Goal: Task Accomplishment & Management: Use online tool/utility

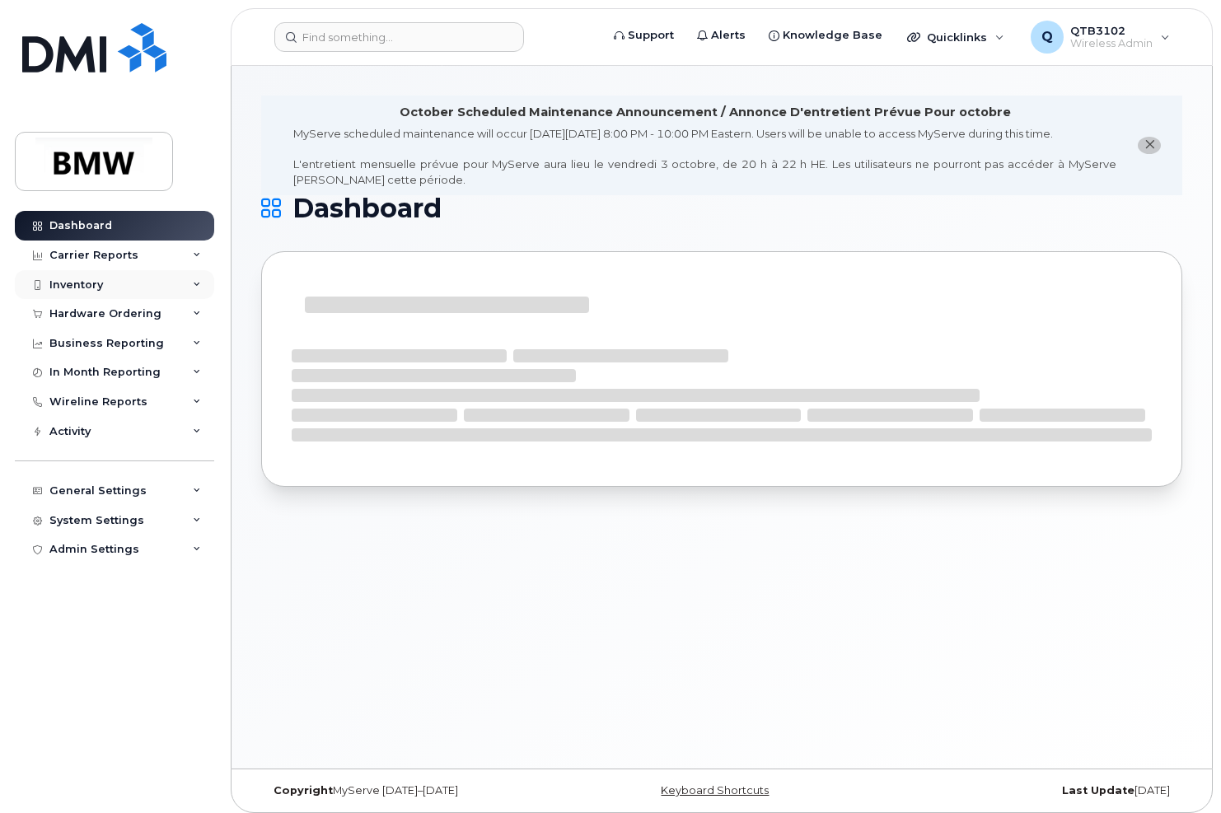
click at [191, 291] on div "Inventory" at bounding box center [114, 285] width 199 height 30
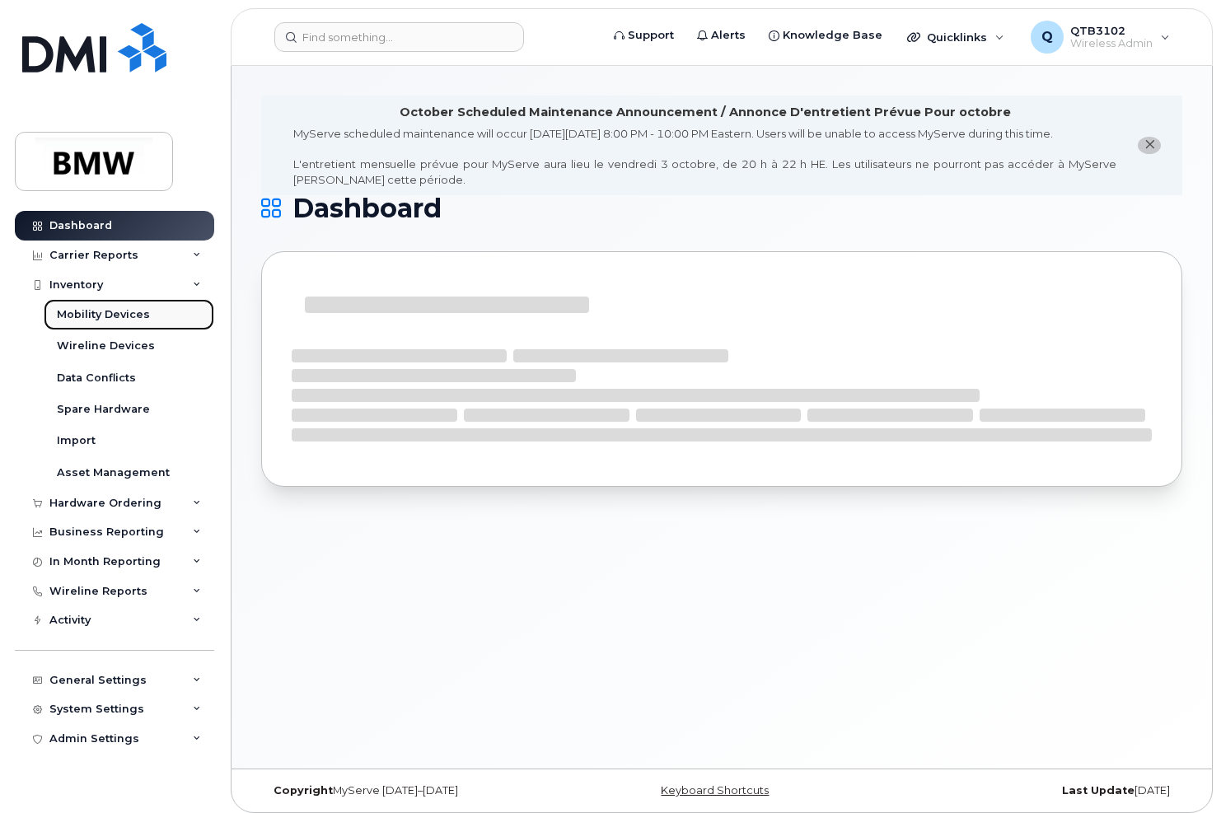
click at [155, 313] on link "Mobility Devices" at bounding box center [129, 314] width 171 height 31
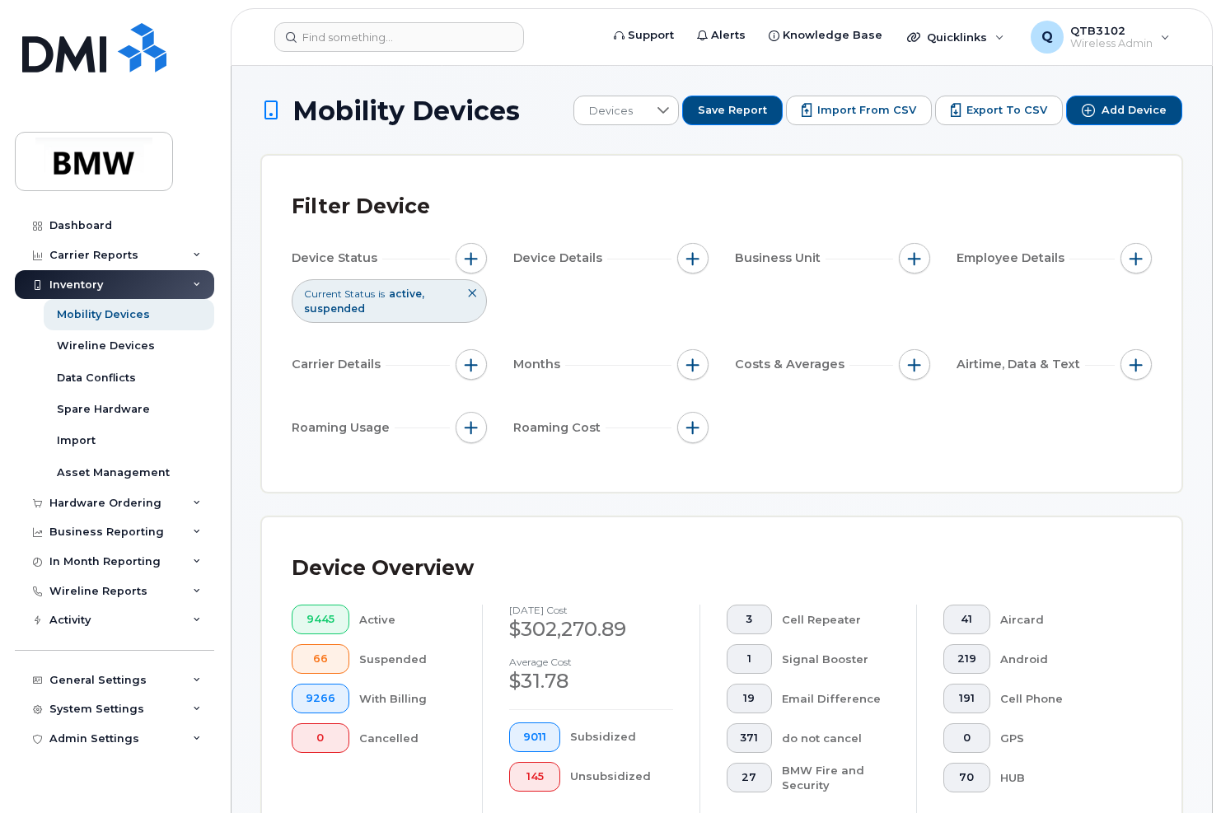
click at [863, 478] on div "Filter Device Device Status Current Status is active suspended Device Details B…" at bounding box center [721, 324] width 919 height 336
click at [906, 259] on button "button" at bounding box center [914, 258] width 31 height 31
click at [836, 303] on div "Device Status Current Status is active suspended Device Details Business Unit E…" at bounding box center [722, 346] width 860 height 206
click at [1131, 268] on button "button" at bounding box center [1135, 258] width 31 height 31
click at [960, 440] on input "Employee Department Name" at bounding box center [953, 437] width 13 height 13
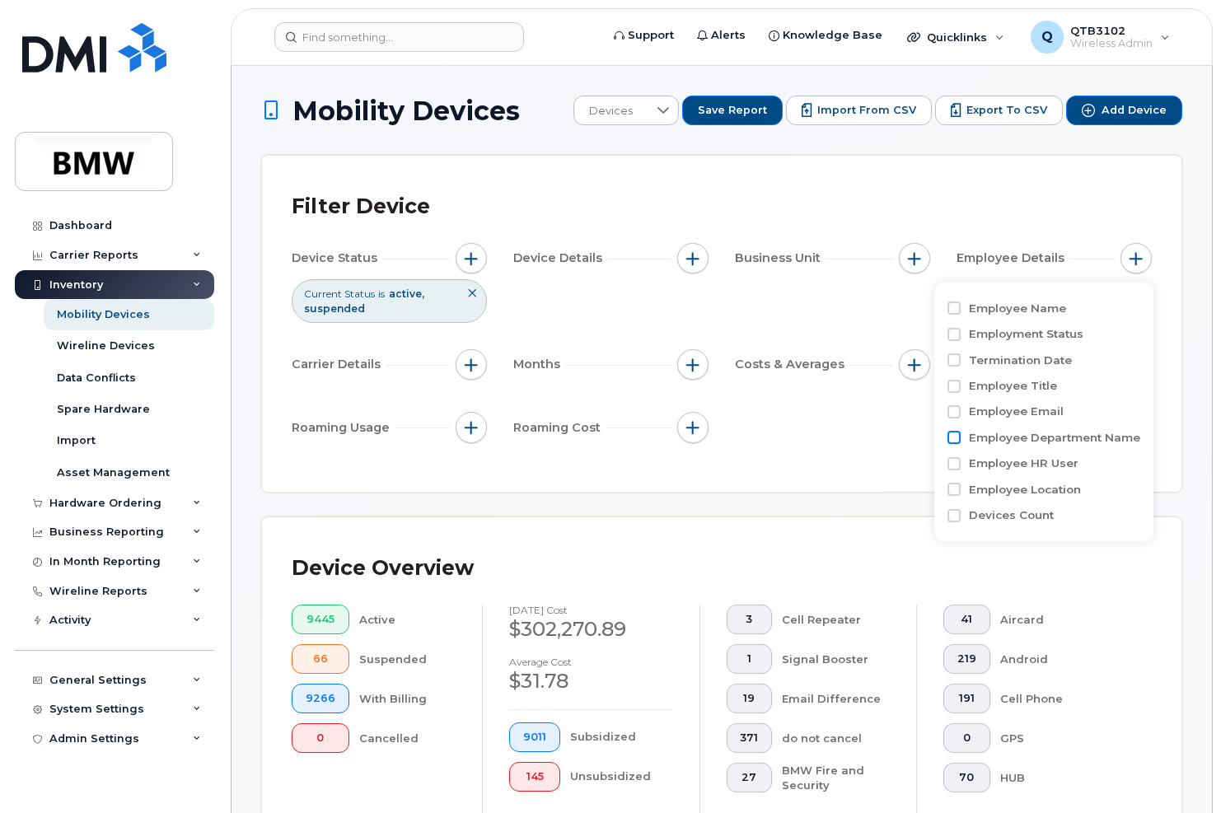
checkbox input "true"
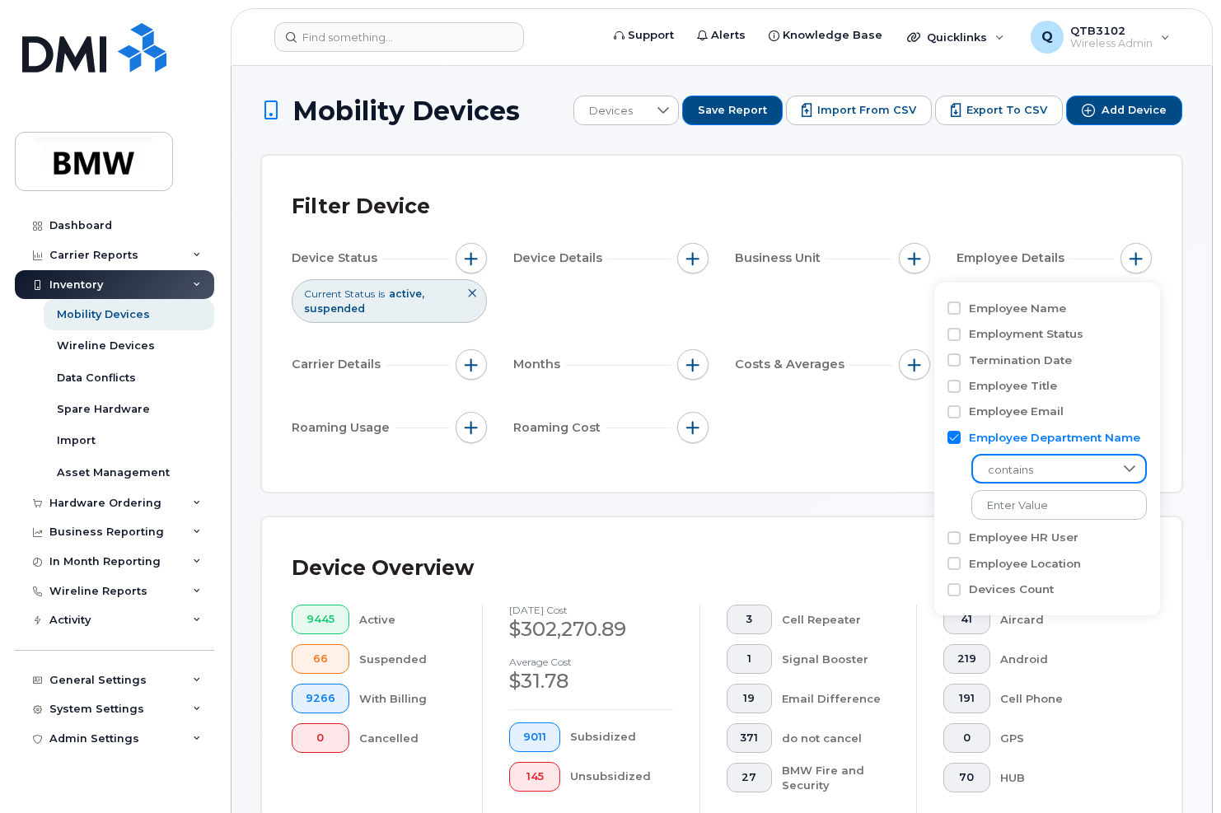
click at [1027, 464] on span "contains" at bounding box center [1043, 471] width 141 height 30
click at [963, 493] on div "contains" at bounding box center [1046, 483] width 199 height 74
click at [1006, 504] on input at bounding box center [1059, 505] width 177 height 30
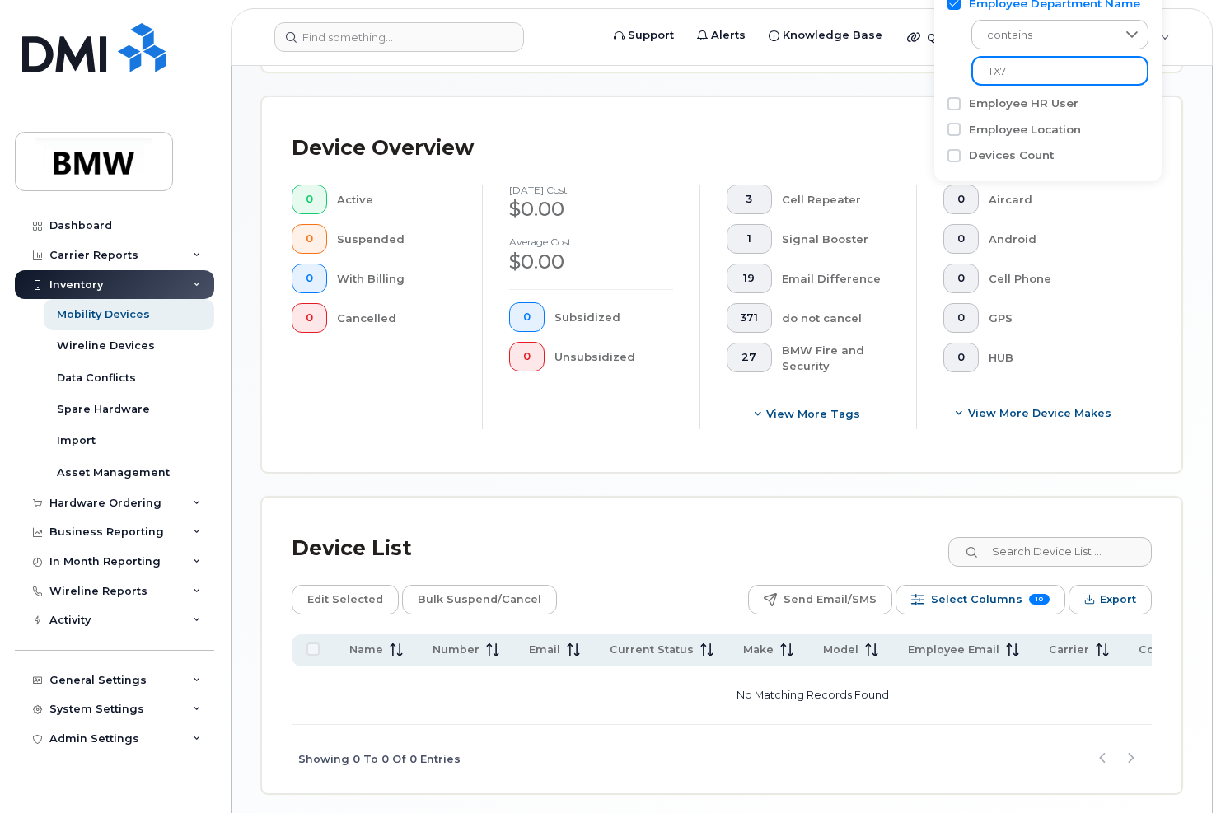
scroll to position [420, 0]
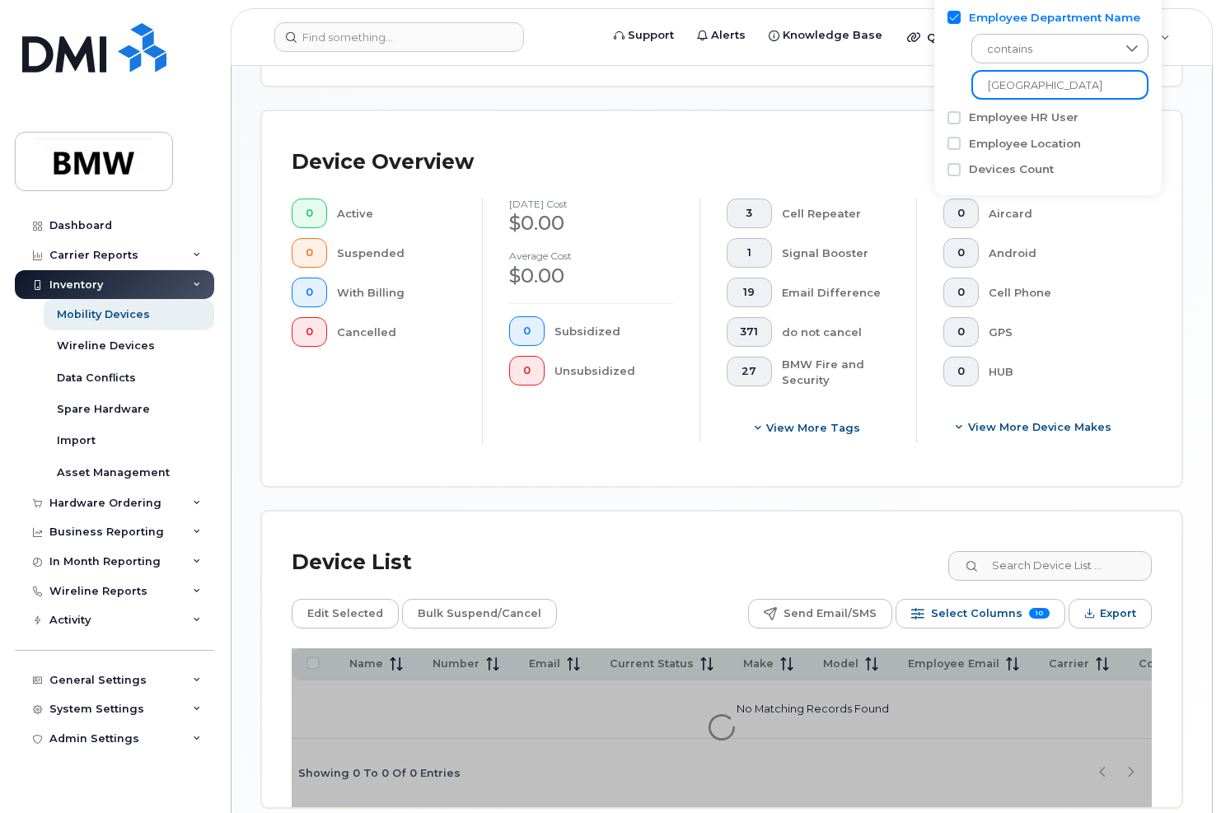
type input "T"
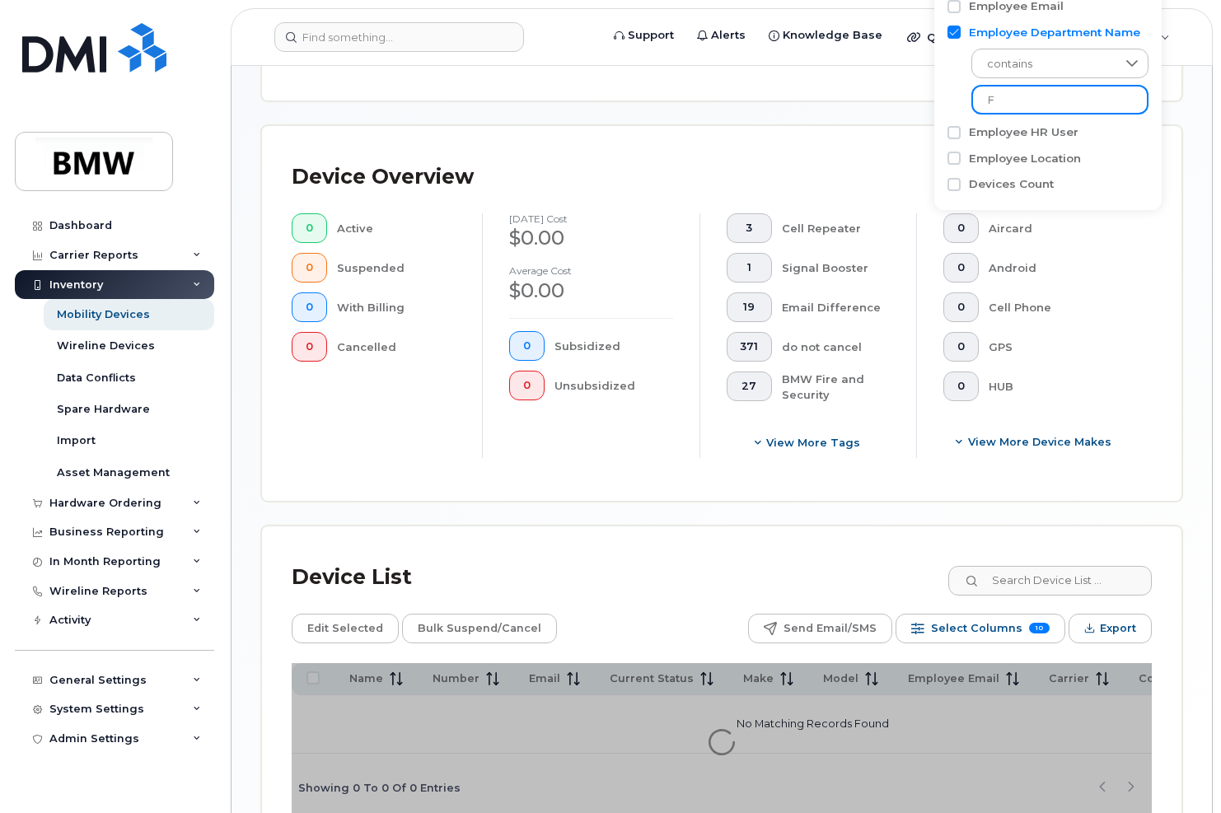
scroll to position [420, 0]
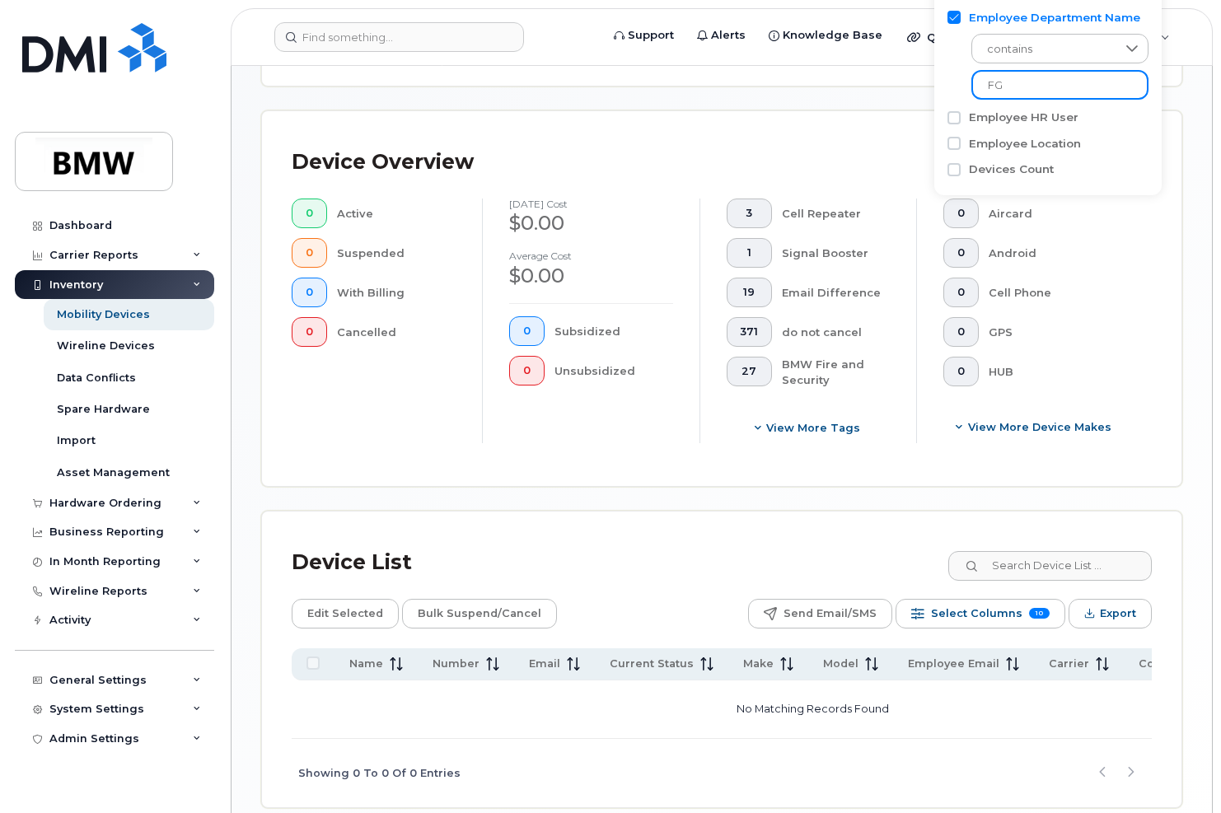
type input "F"
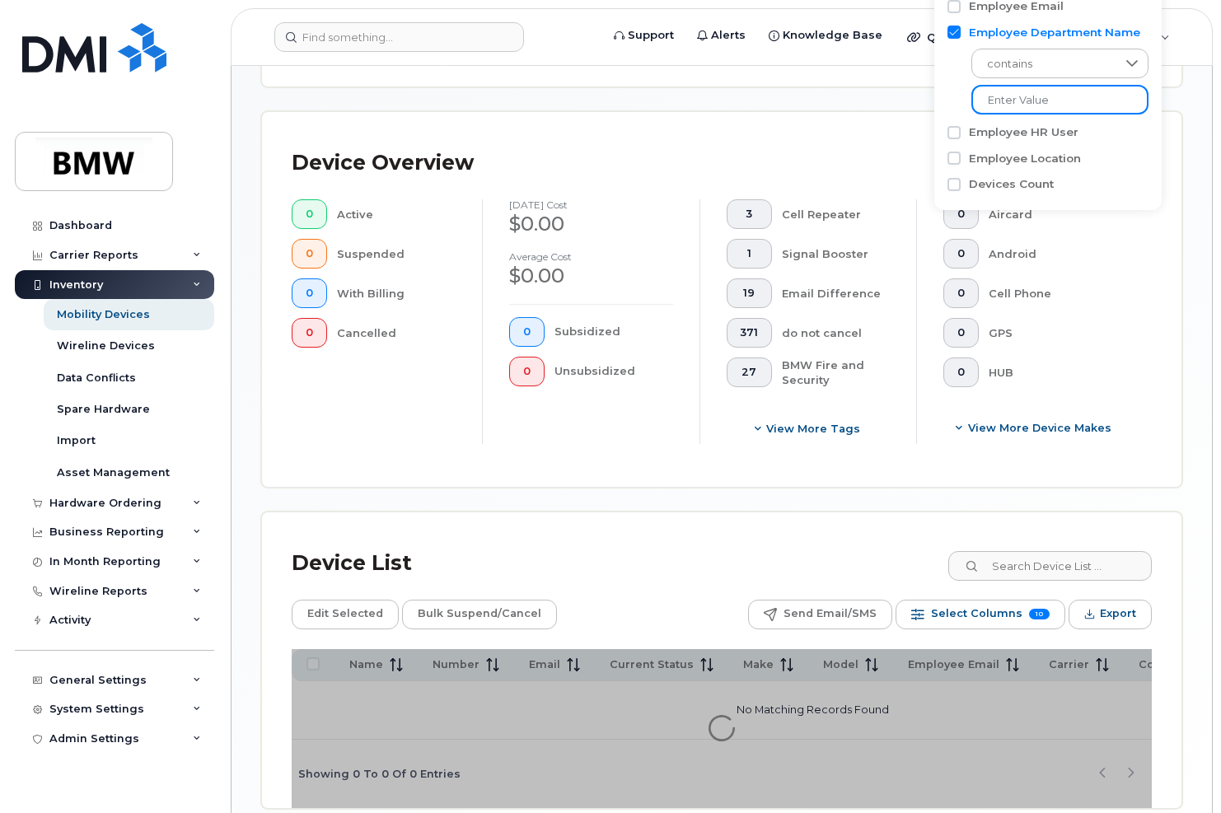
scroll to position [420, 0]
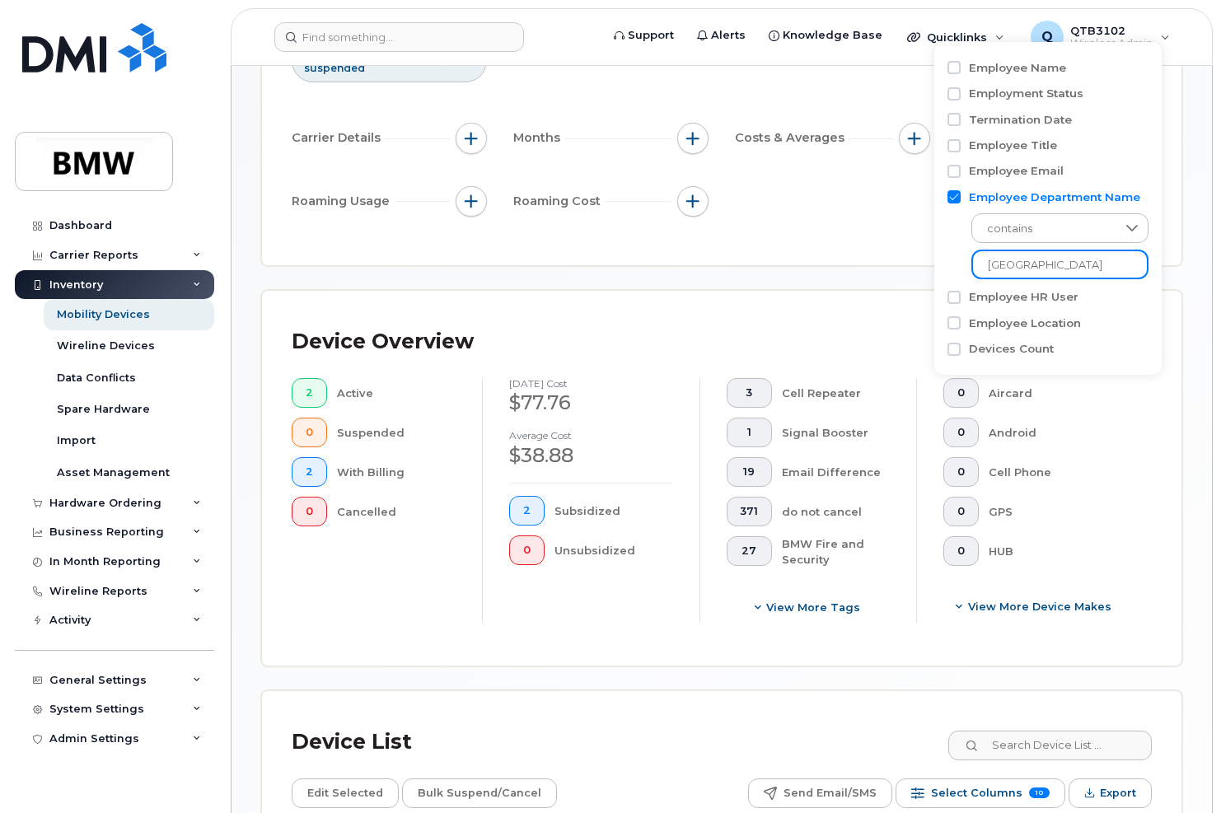
scroll to position [222, 0]
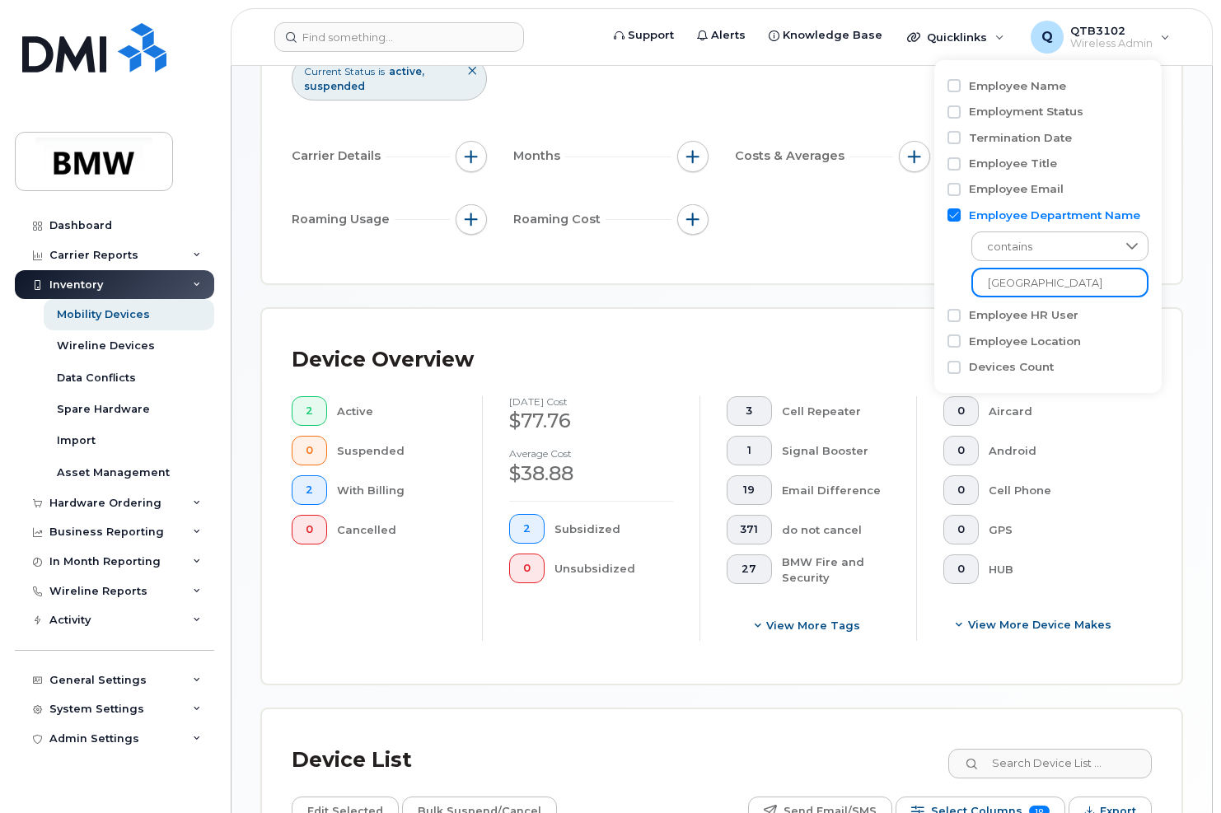
type input "[GEOGRAPHIC_DATA]"
click at [955, 216] on input "Employee Department Name" at bounding box center [953, 214] width 13 height 13
checkbox input "false"
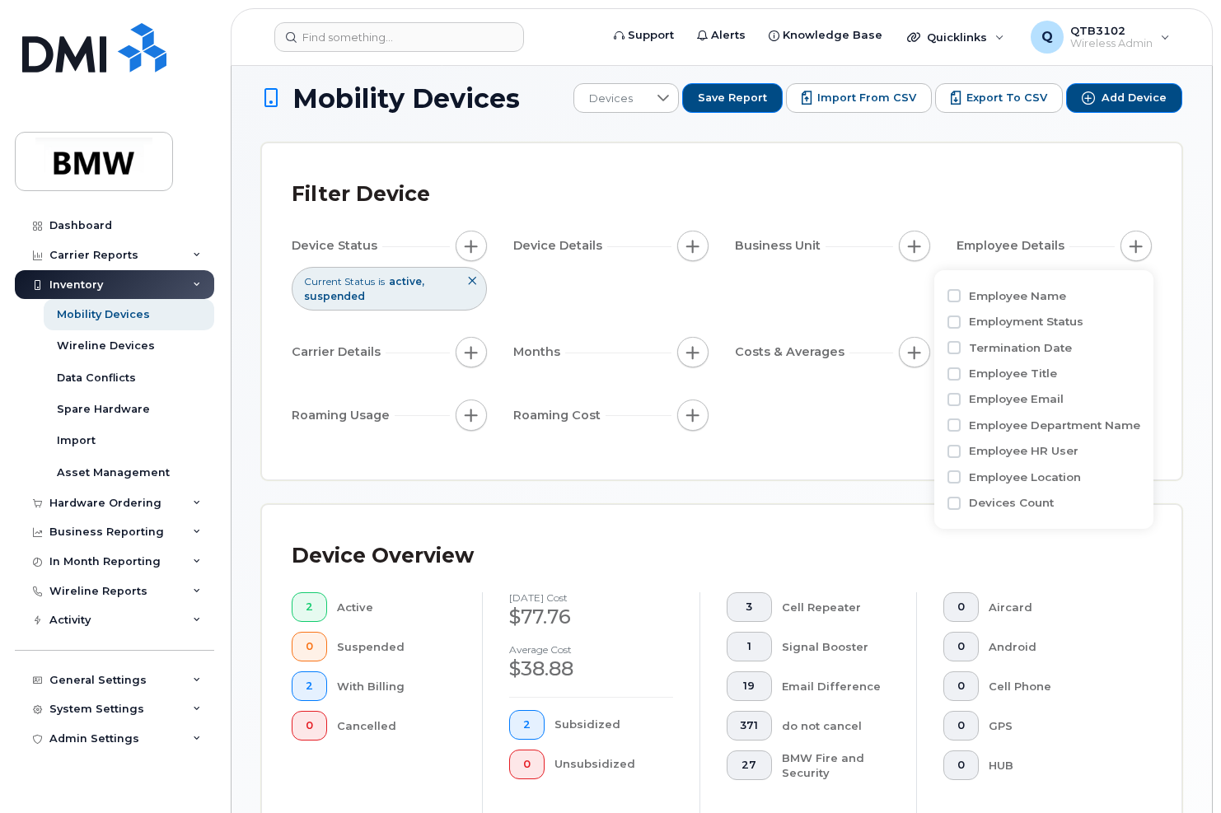
scroll to position [0, 0]
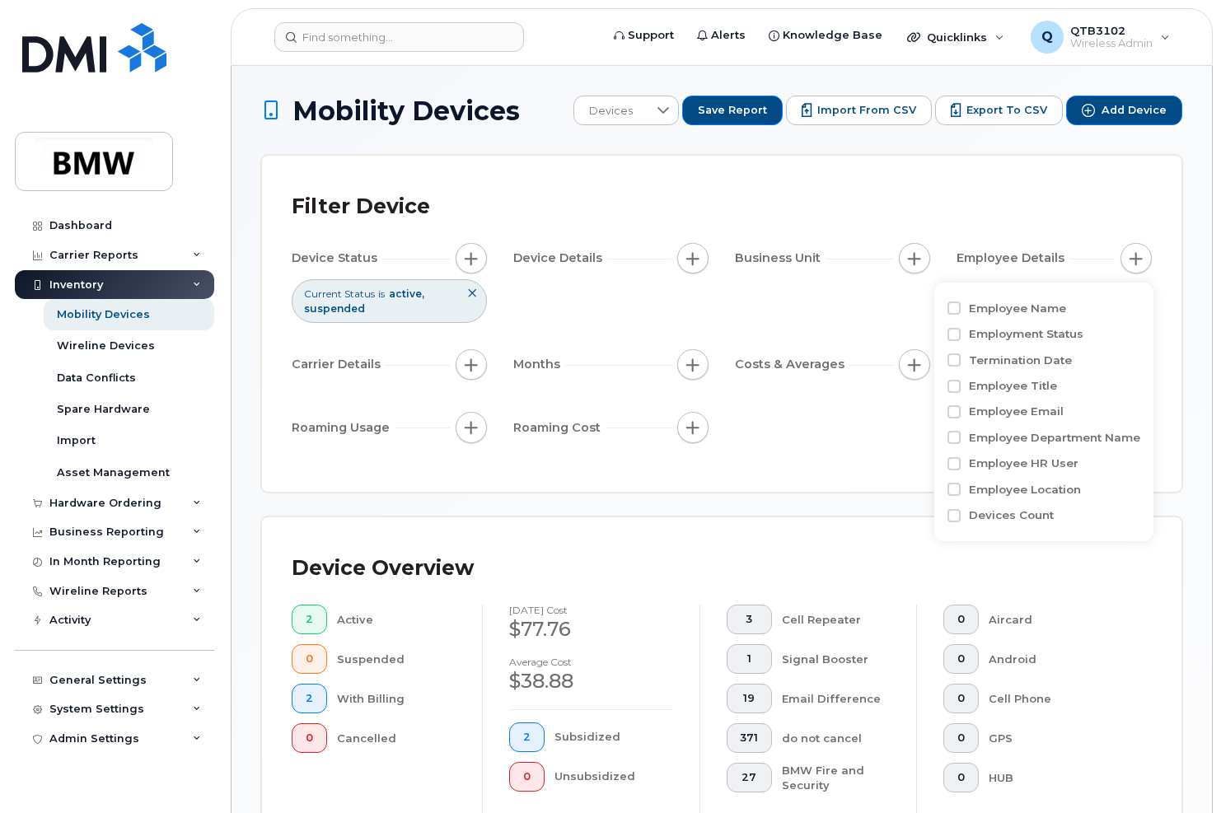
click at [1091, 208] on div "Filter Device" at bounding box center [722, 206] width 860 height 43
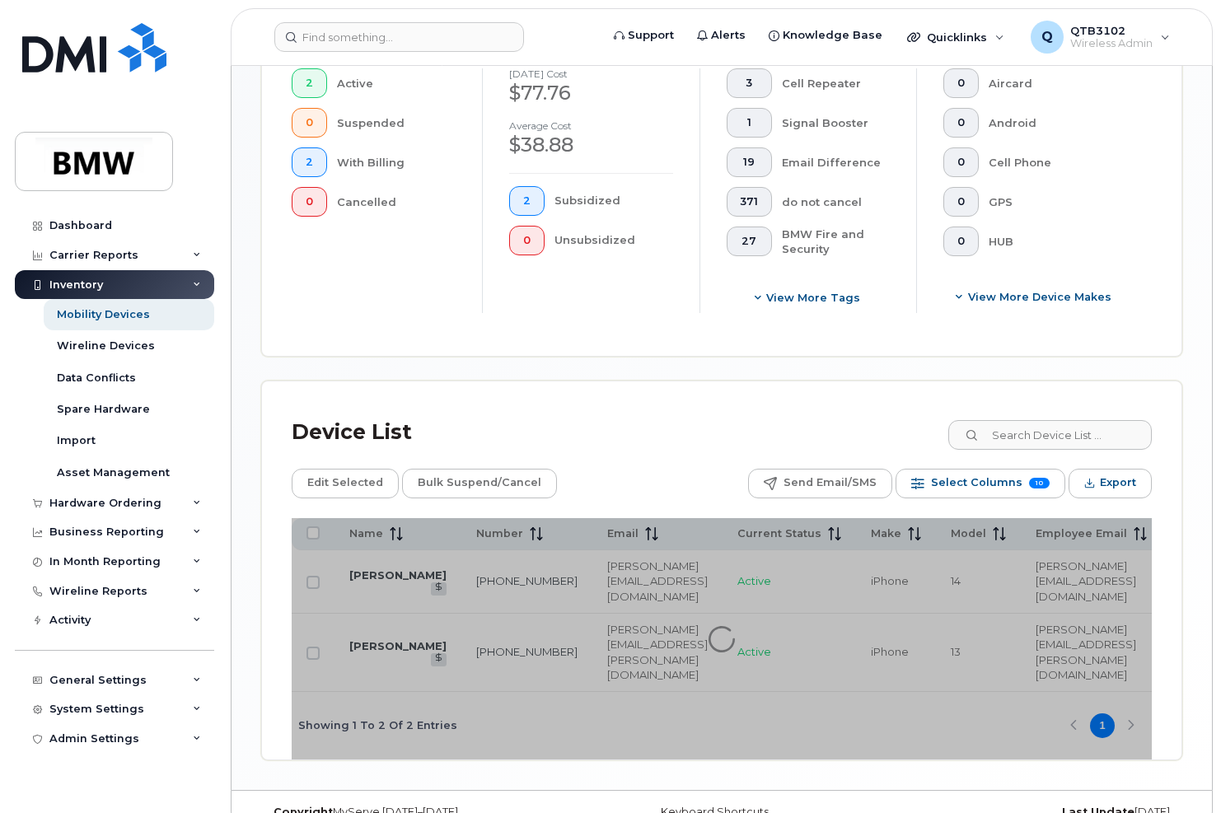
scroll to position [538, 0]
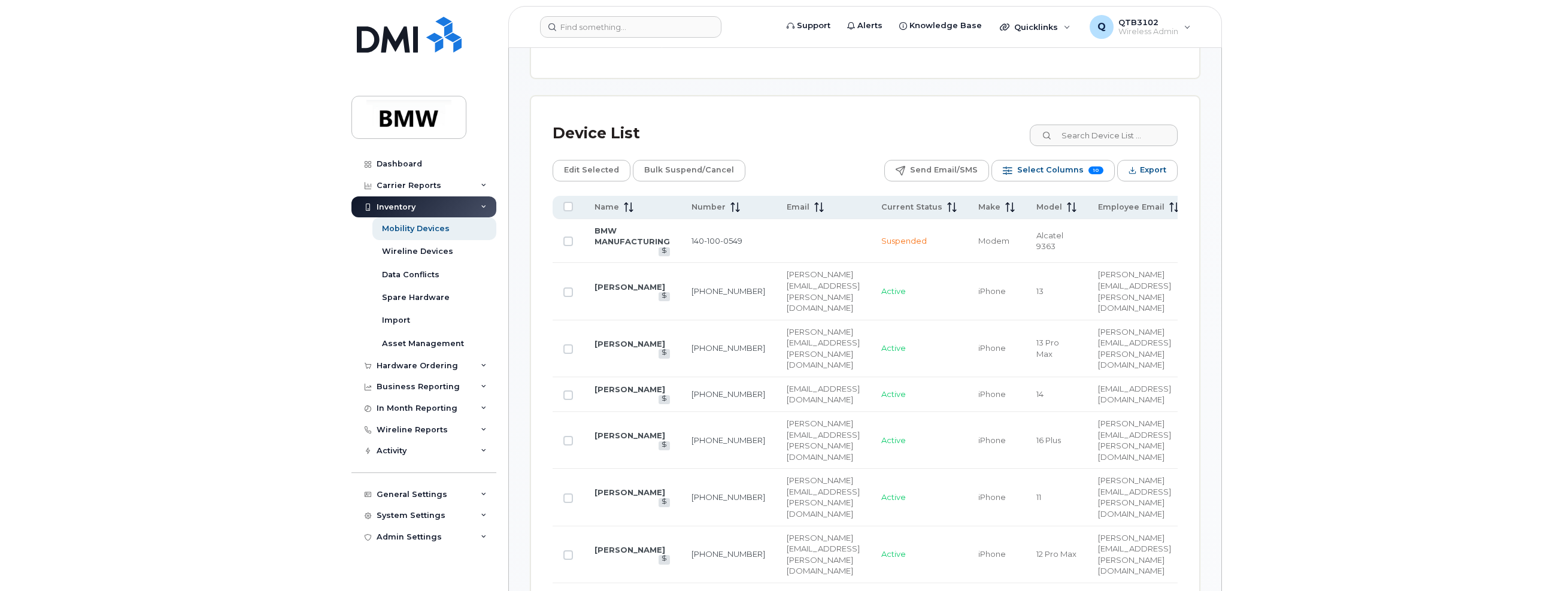
scroll to position [525, 0]
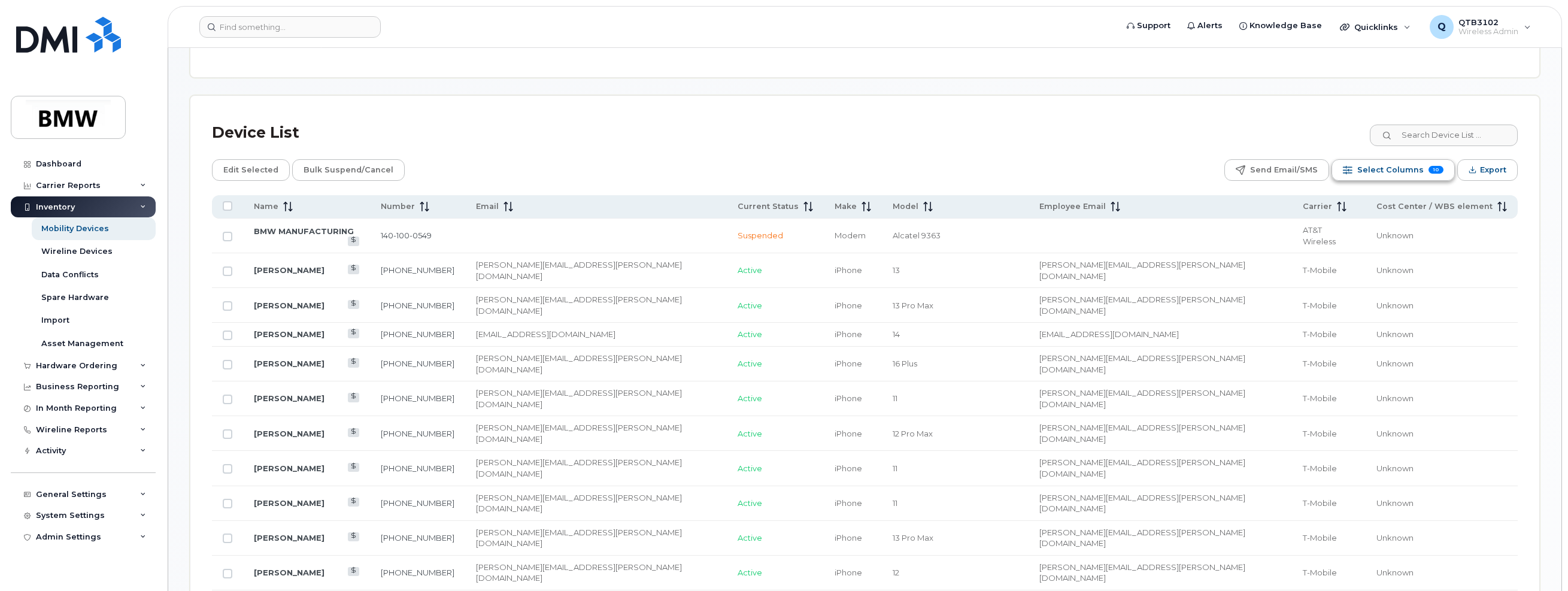
click at [887, 166] on span "Select Columns" at bounding box center [1390, 170] width 66 height 18
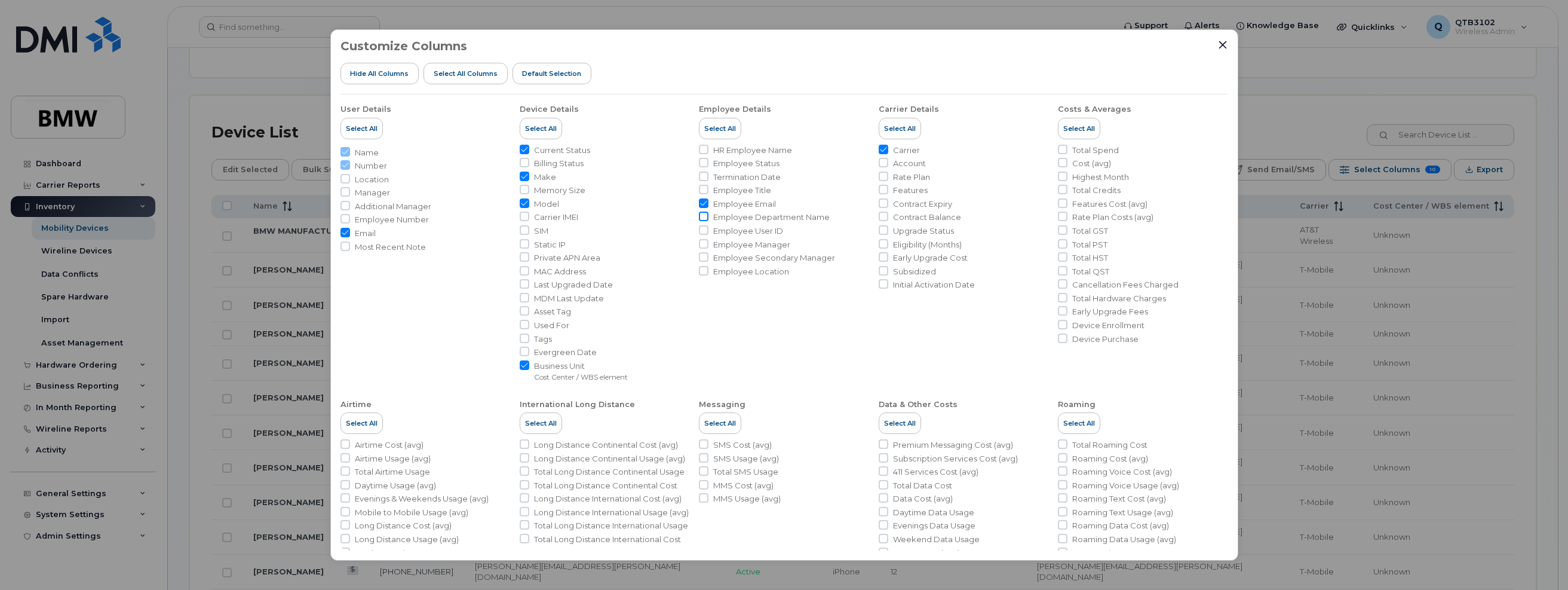
click at [701, 214] on input "Employee Department Name" at bounding box center [703, 216] width 9 height 9
checkbox input "true"
click at [885, 338] on li "Carrier Details Select All Carrier Account Rate Plan Features Contract Expiry C…" at bounding box center [964, 238] width 170 height 287
click at [385, 181] on span "Location" at bounding box center [371, 180] width 34 height 12
click at [350, 181] on input "Location" at bounding box center [345, 179] width 9 height 9
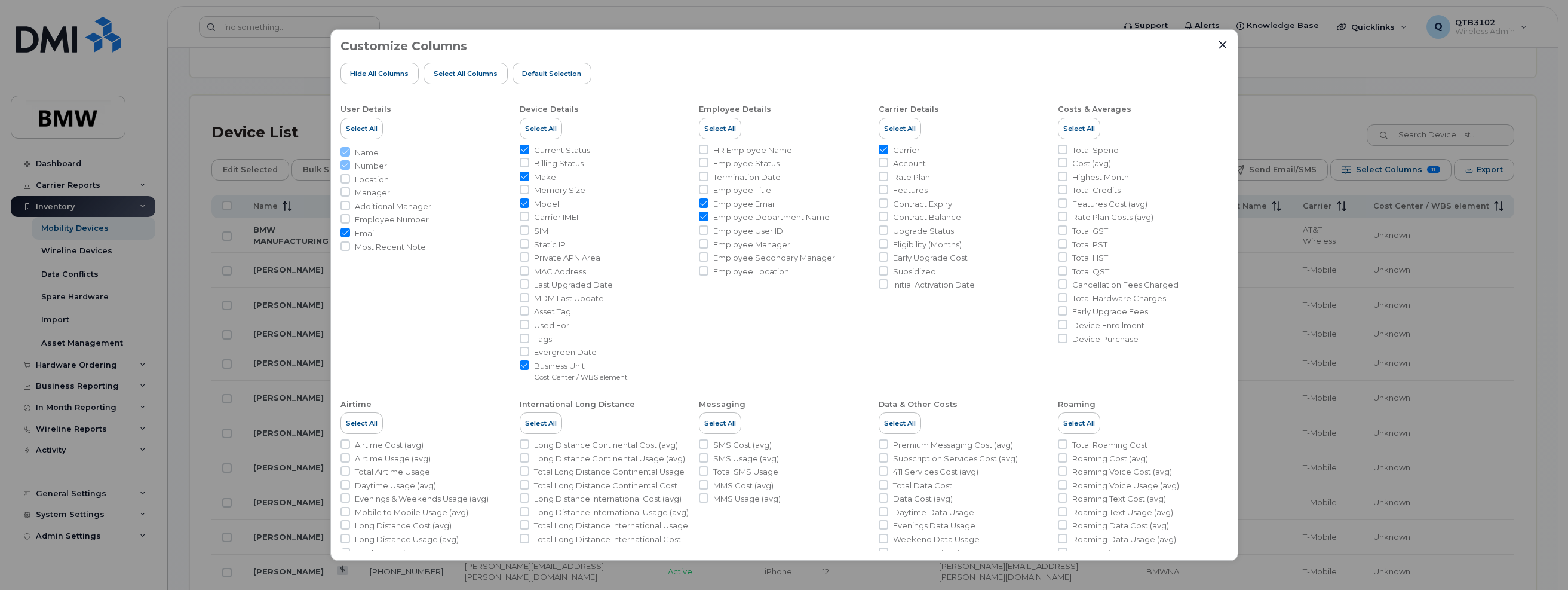
checkbox input "true"
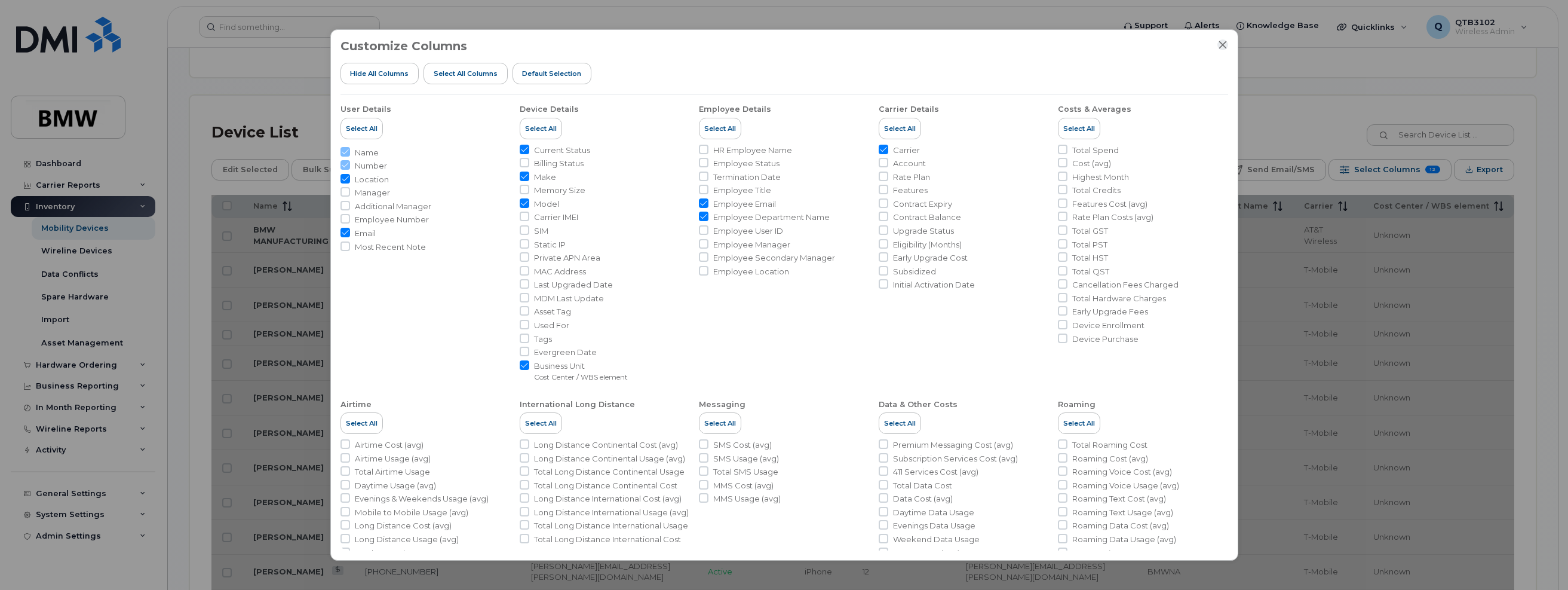
click at [885, 44] on icon "Close" at bounding box center [1222, 45] width 8 height 8
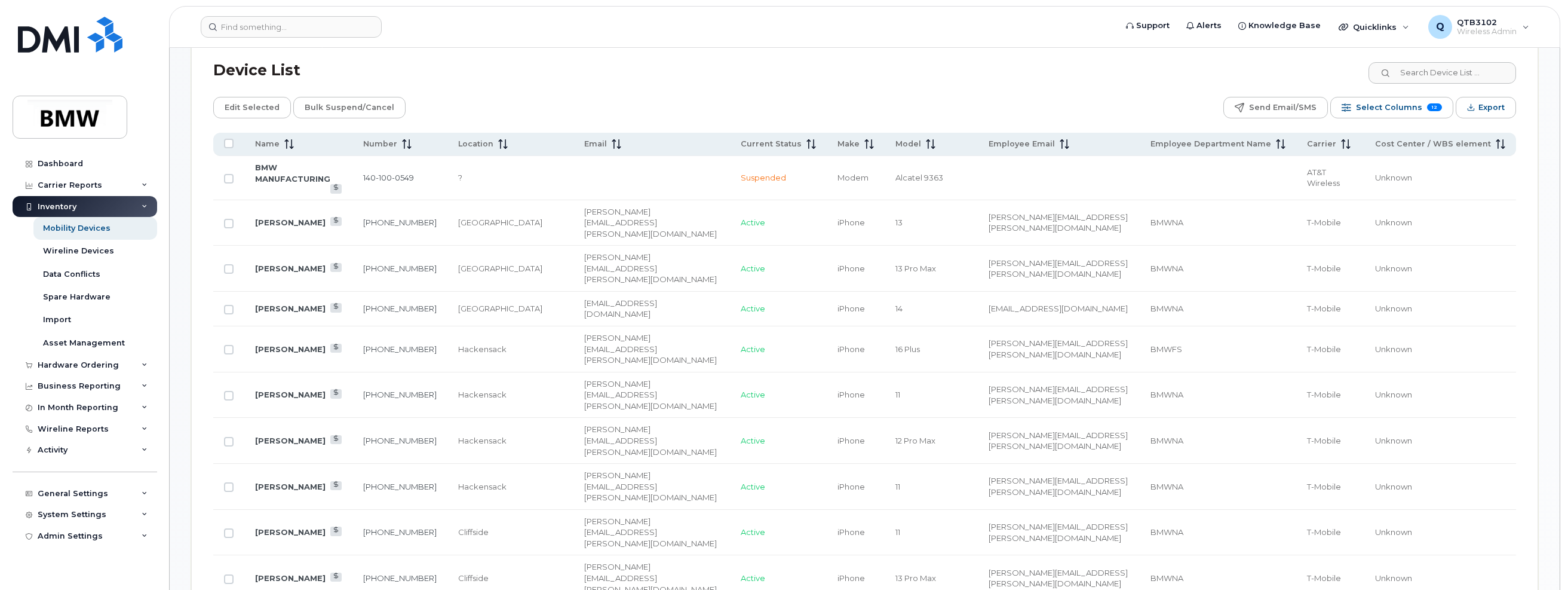
scroll to position [583, 0]
click at [885, 110] on span "12" at bounding box center [1432, 110] width 15 height 8
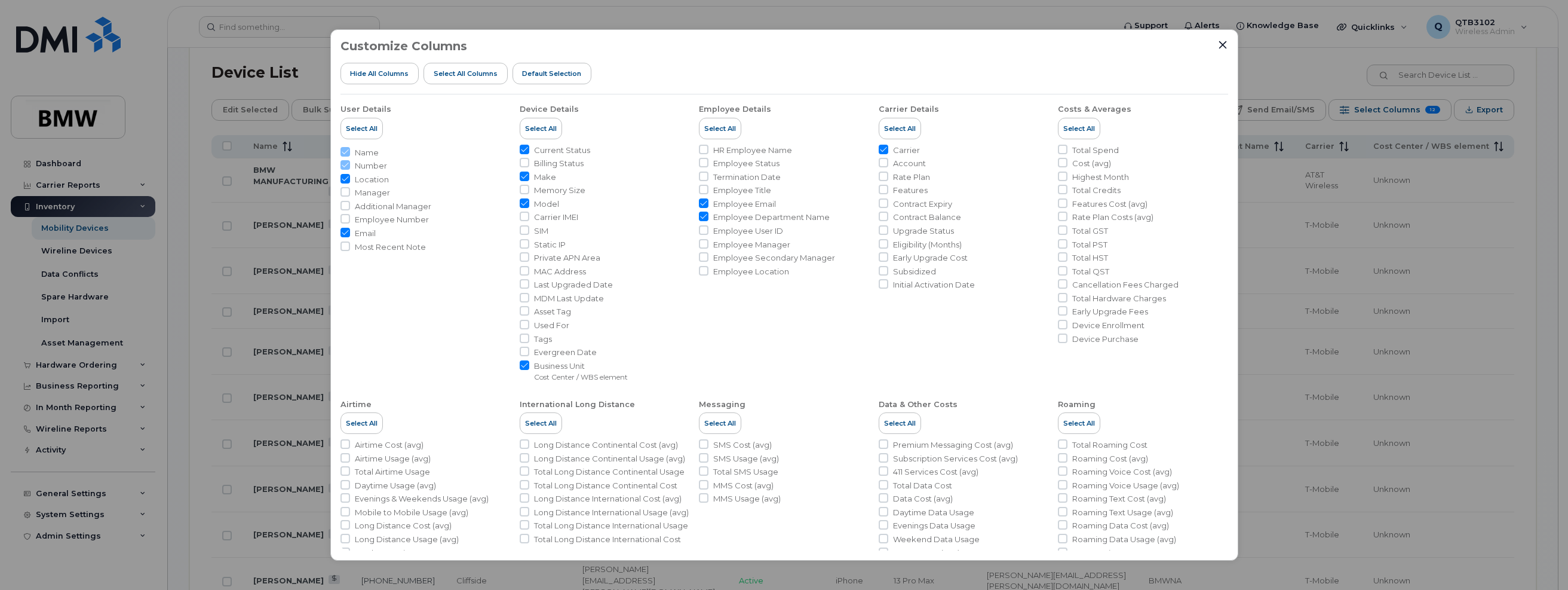
click at [381, 180] on span "Location" at bounding box center [371, 180] width 34 height 12
click at [350, 180] on input "Location" at bounding box center [345, 179] width 9 height 9
checkbox input "false"
click at [706, 216] on input "Employee Department Name" at bounding box center [703, 216] width 9 height 9
checkbox input "false"
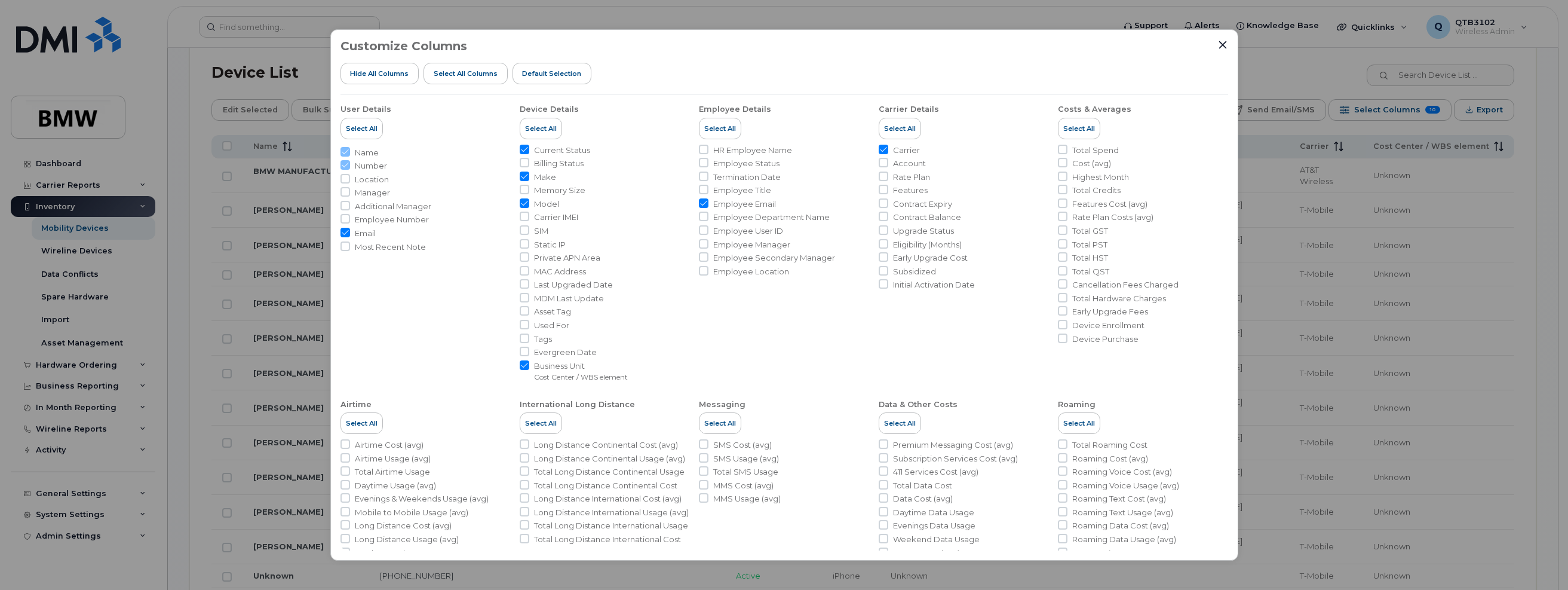
click at [379, 218] on span "Employee Number" at bounding box center [392, 220] width 74 height 12
click at [350, 218] on input "Employee Number" at bounding box center [345, 218] width 9 height 9
checkbox input "true"
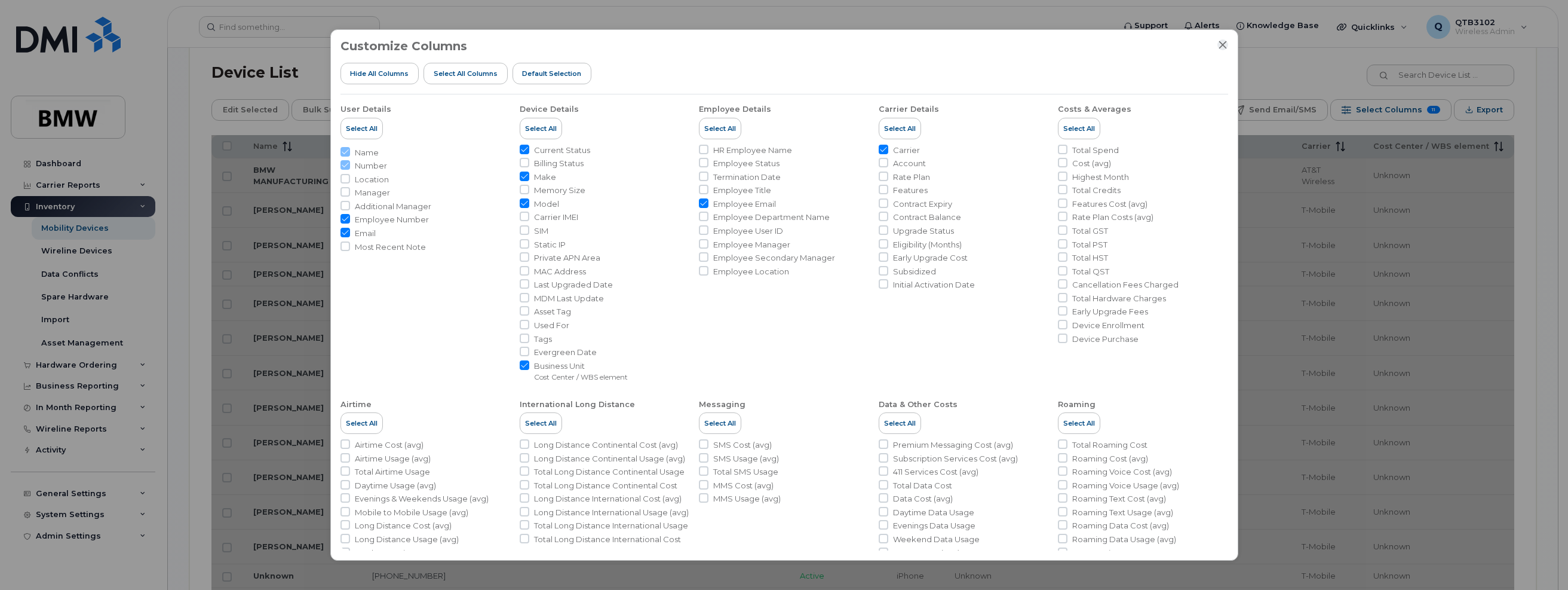
click at [885, 41] on icon "Close" at bounding box center [1223, 44] width 9 height 9
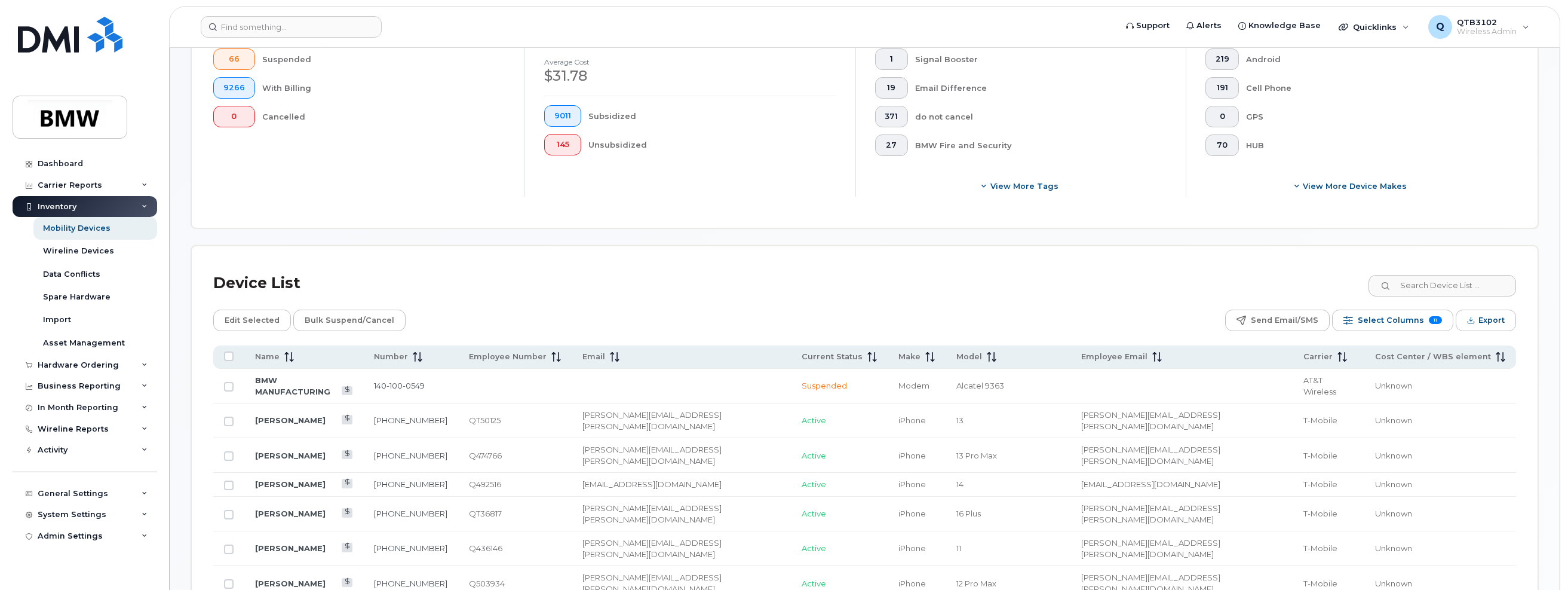
scroll to position [419, 0]
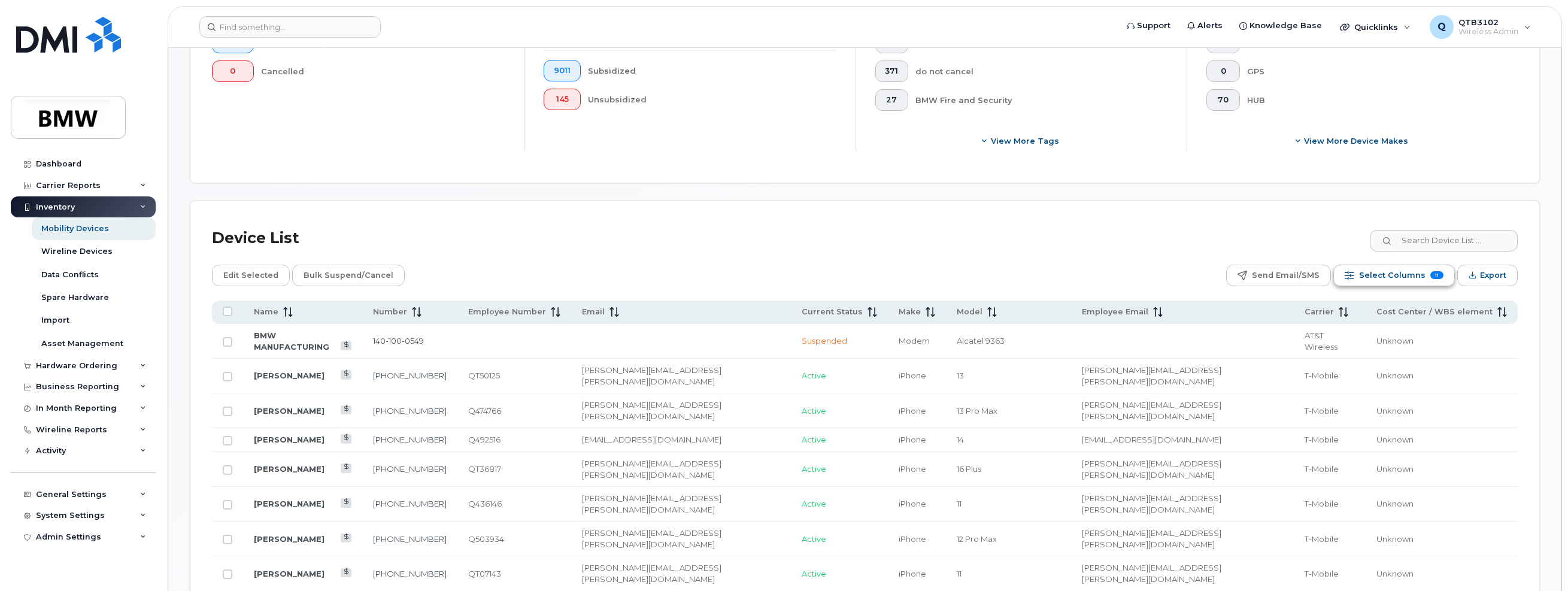
click at [887, 280] on span "Select Columns" at bounding box center [1392, 276] width 66 height 18
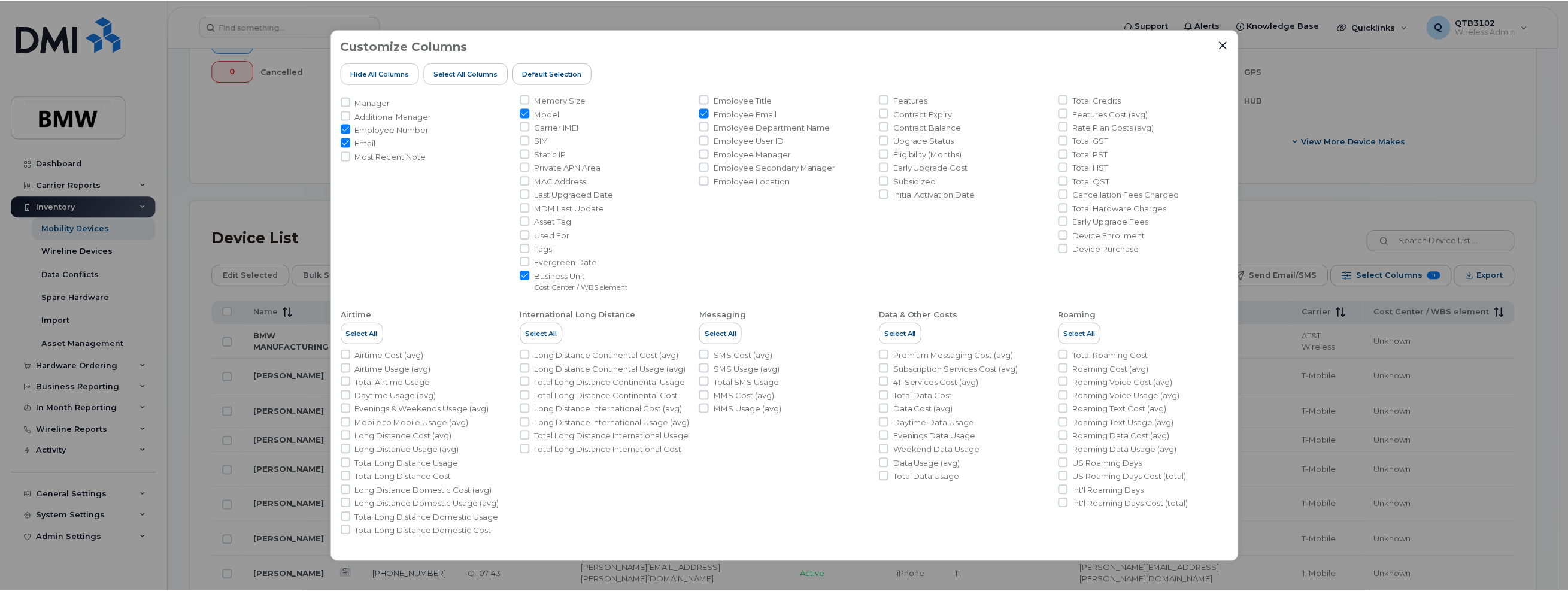
scroll to position [0, 0]
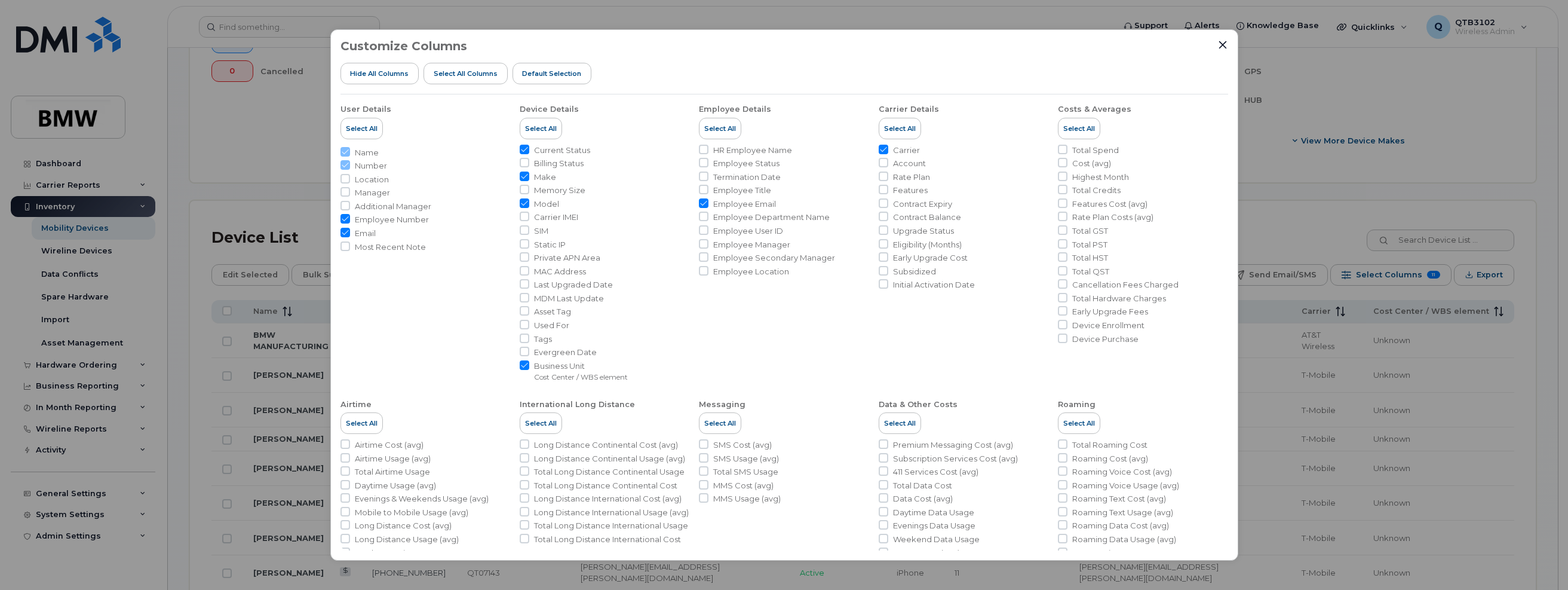
click at [791, 334] on li "Employee Details Select All HR Employee Name Employee Status Termination Date E…" at bounding box center [784, 238] width 170 height 287
click at [885, 41] on icon "Close" at bounding box center [1223, 44] width 9 height 9
